Goal: Find specific page/section: Find specific page/section

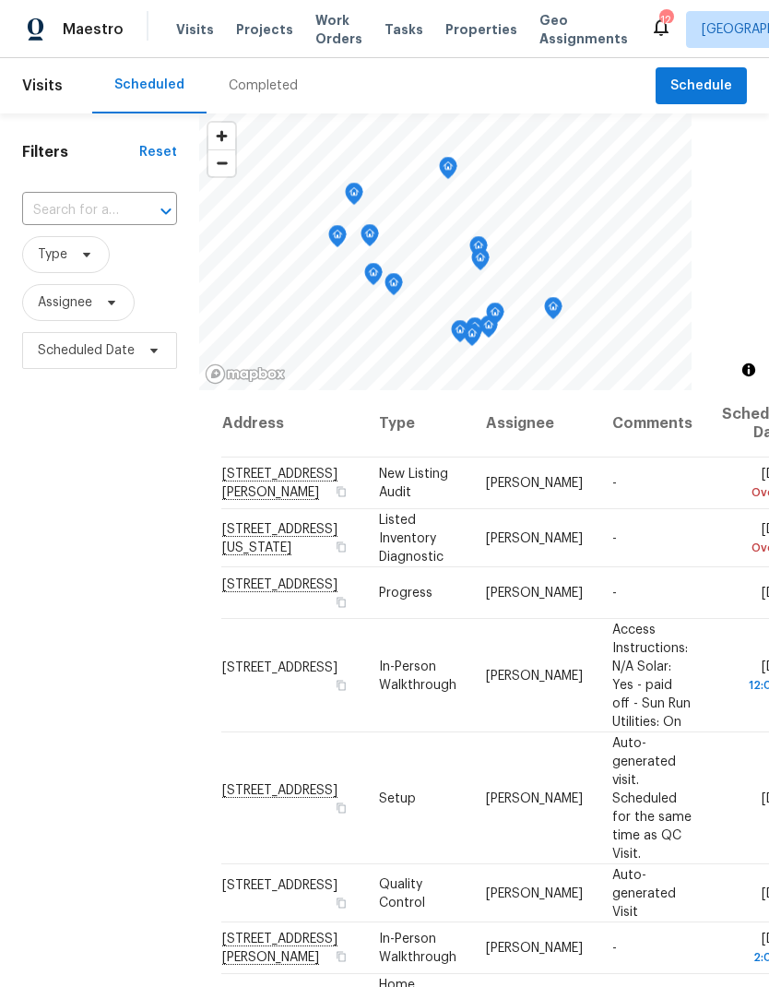
click at [459, 28] on span "Properties" at bounding box center [482, 29] width 72 height 18
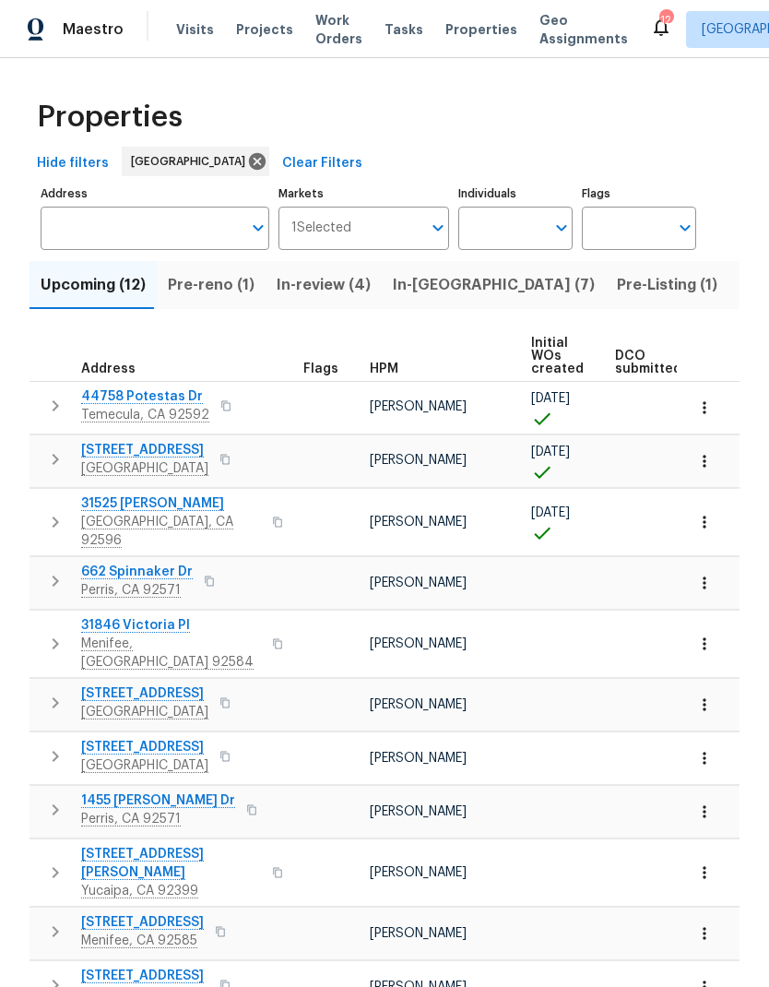
click at [490, 220] on input "Individuals" at bounding box center [501, 228] width 87 height 43
type input "[PERSON_NAME]"
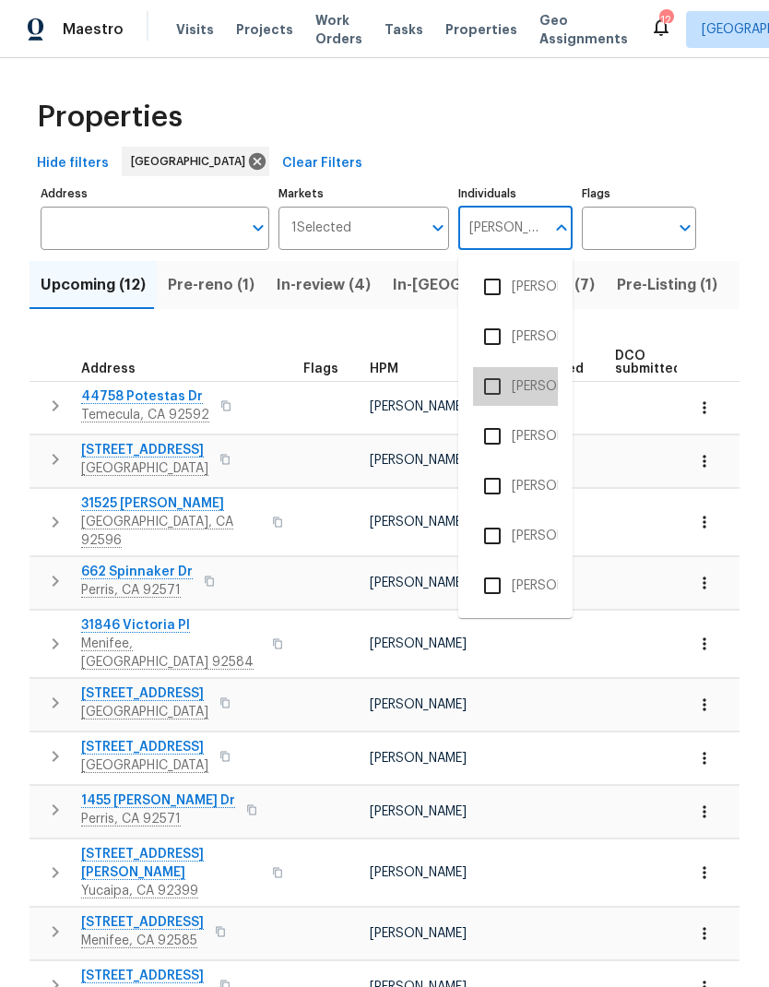
click at [524, 383] on li "[PERSON_NAME]" at bounding box center [515, 386] width 85 height 39
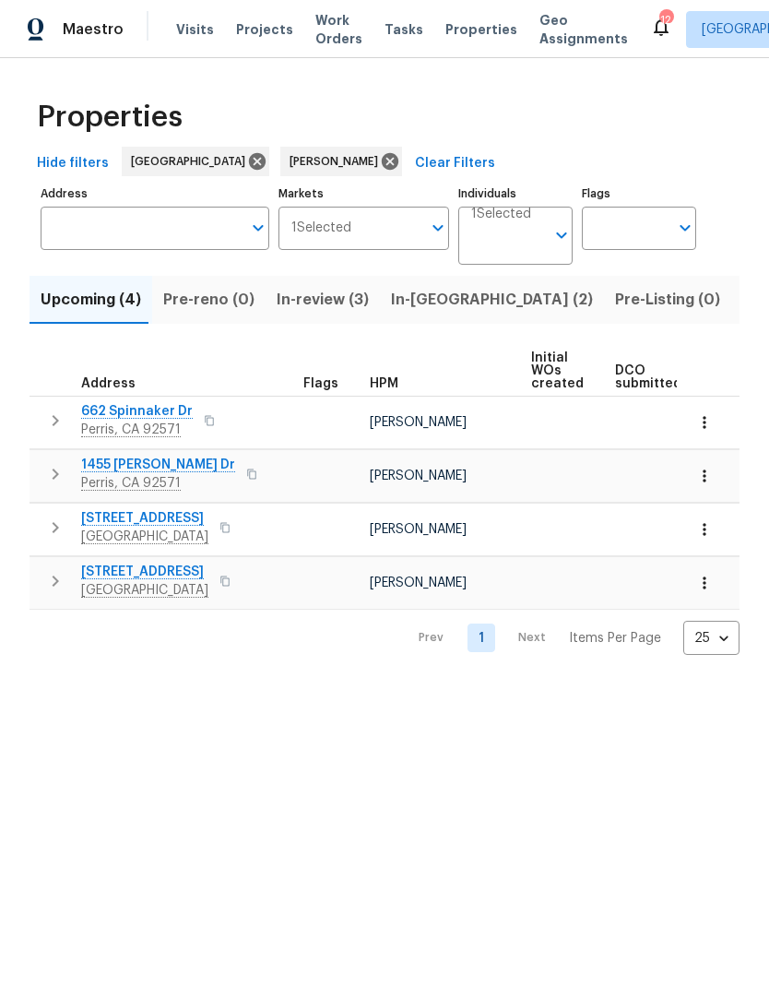
click at [743, 300] on span "Listed (2)" at bounding box center [777, 300] width 69 height 26
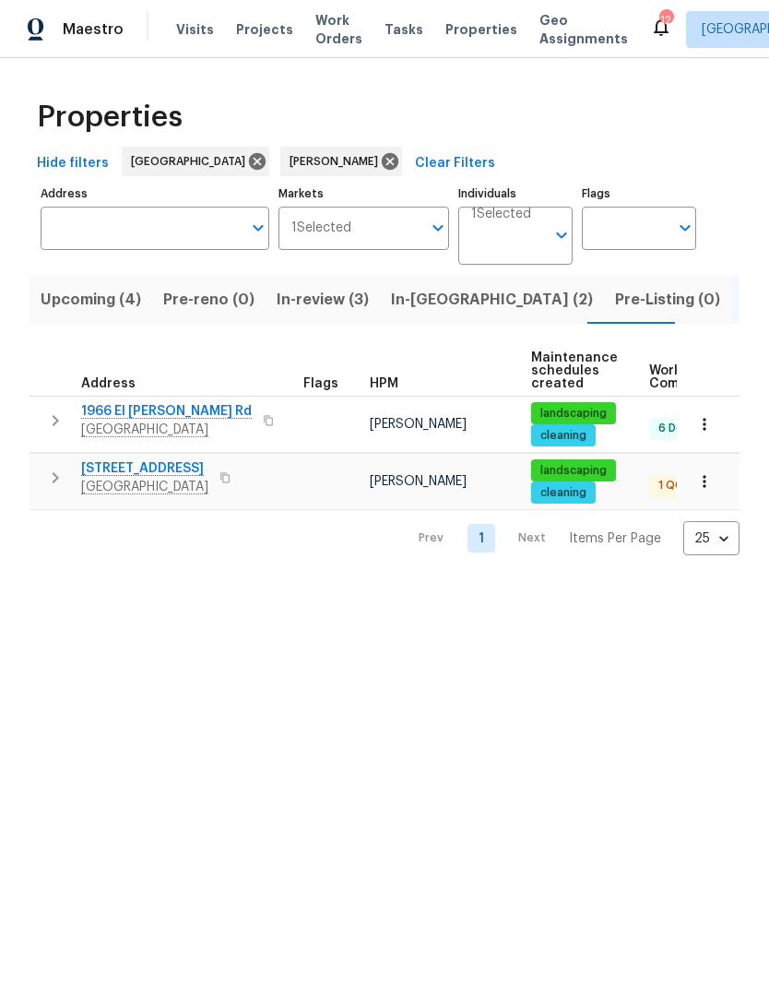
click at [423, 309] on span "In-[GEOGRAPHIC_DATA] (2)" at bounding box center [492, 300] width 202 height 26
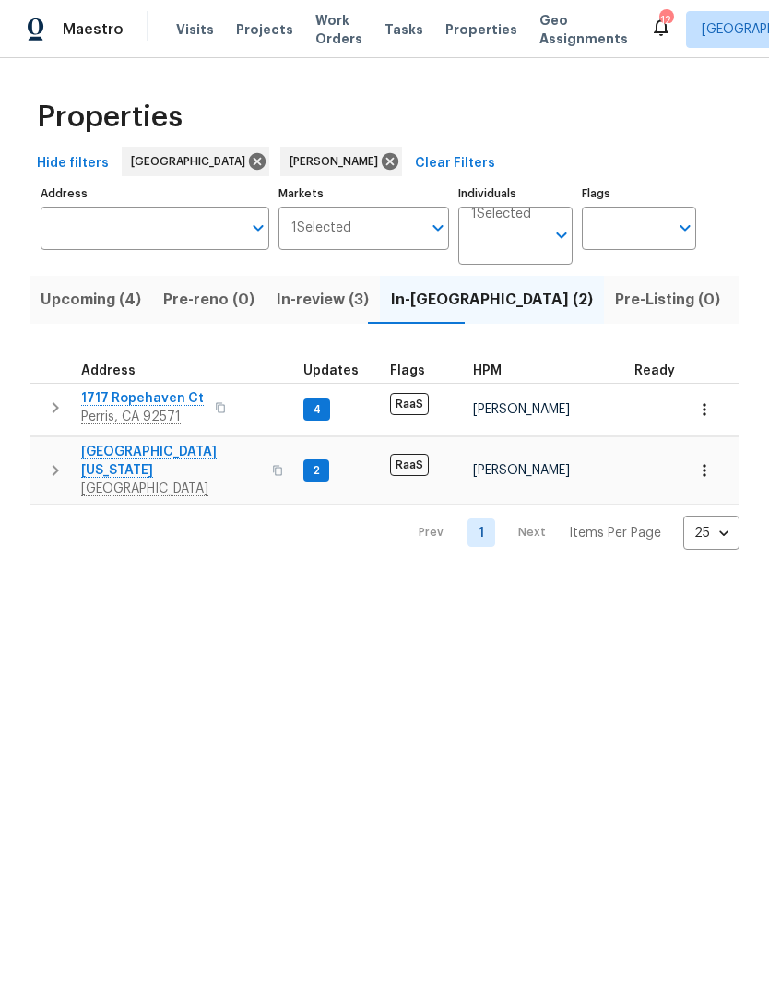
click at [743, 295] on span "Listed (2)" at bounding box center [777, 300] width 69 height 26
